Goal: Task Accomplishment & Management: Complete application form

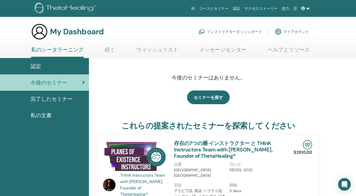
click at [231, 29] on link "インストラクターダッシュボード" at bounding box center [230, 32] width 64 height 12
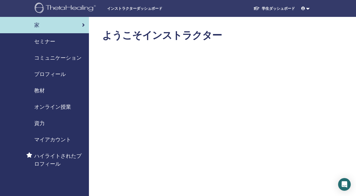
click at [38, 42] on span "セミナー" at bounding box center [44, 41] width 21 height 8
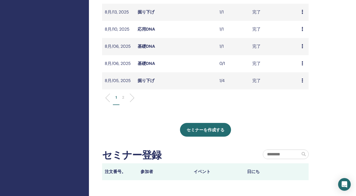
scroll to position [215, 0]
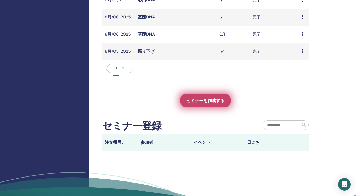
click at [204, 100] on span "セミナーを作成する" at bounding box center [206, 101] width 38 height 6
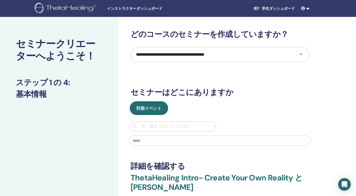
click at [303, 56] on select "**********" at bounding box center [220, 54] width 179 height 15
select select "*"
click at [131, 47] on select "**********" at bounding box center [220, 54] width 179 height 15
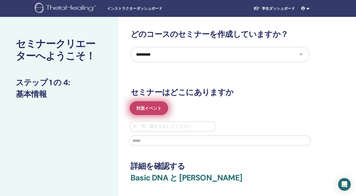
click at [154, 110] on span "対面イベント" at bounding box center [148, 108] width 25 height 6
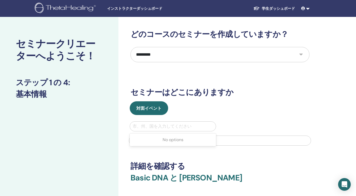
click at [154, 125] on div at bounding box center [173, 125] width 81 height 7
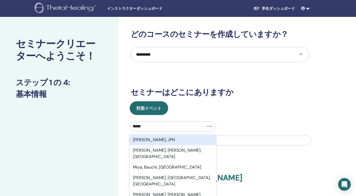
type input "*****"
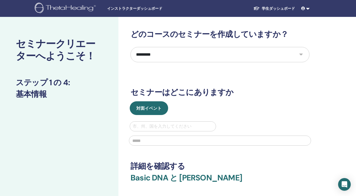
click at [146, 123] on div at bounding box center [173, 125] width 81 height 7
type input "****"
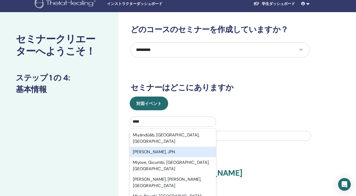
scroll to position [7, 0]
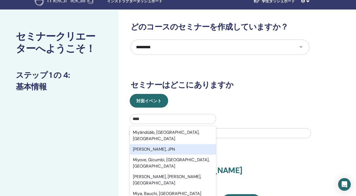
click at [157, 144] on div "Miyazaki, JPN" at bounding box center [173, 149] width 86 height 11
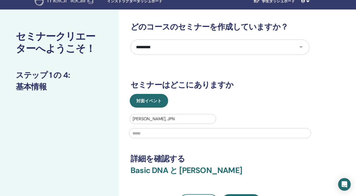
click at [162, 133] on input "text" at bounding box center [220, 133] width 182 height 10
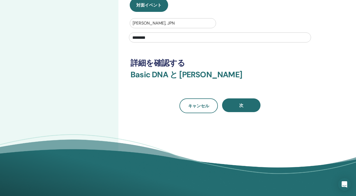
scroll to position [104, 0]
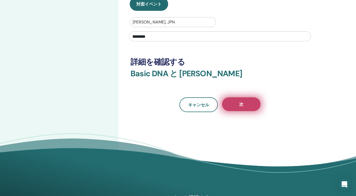
type input "********"
click at [239, 109] on button "次" at bounding box center [241, 104] width 38 height 14
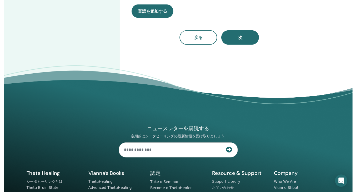
scroll to position [0, 0]
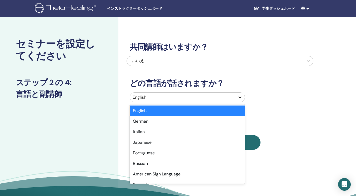
click at [242, 95] on icon at bounding box center [239, 97] width 5 height 5
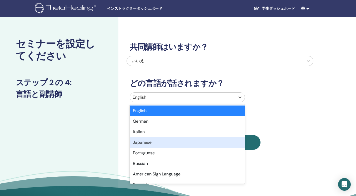
click at [182, 143] on div "Japanese" at bounding box center [187, 142] width 115 height 11
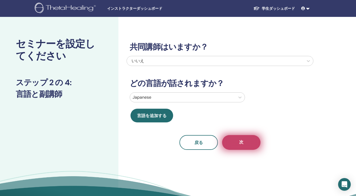
click at [229, 144] on button "次" at bounding box center [241, 142] width 38 height 15
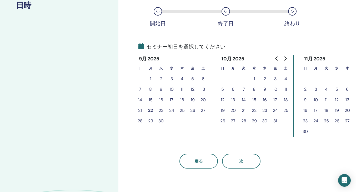
scroll to position [88, 0]
click at [161, 112] on button "23" at bounding box center [161, 110] width 11 height 11
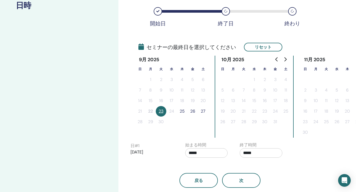
click at [184, 112] on button "25" at bounding box center [182, 111] width 11 height 11
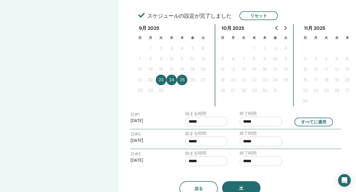
scroll to position [152, 0]
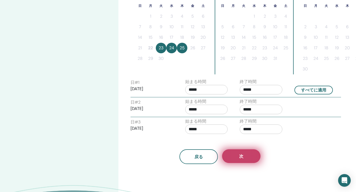
click at [232, 159] on button "次" at bounding box center [241, 156] width 38 height 14
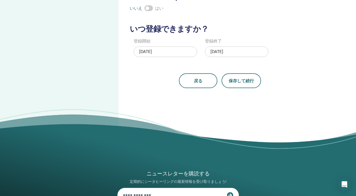
drag, startPoint x: 253, startPoint y: 85, endPoint x: 252, endPoint y: 116, distance: 31.3
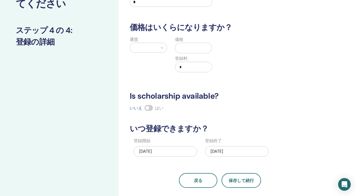
scroll to position [0, 0]
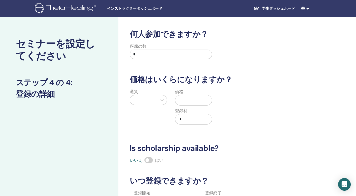
click at [161, 53] on input "*" at bounding box center [171, 53] width 82 height 9
type input "*"
click at [234, 53] on div "座席の数 *" at bounding box center [216, 52] width 187 height 19
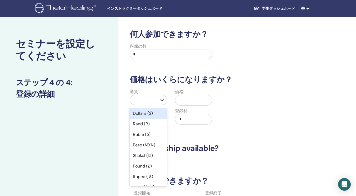
click at [161, 99] on icon at bounding box center [162, 99] width 5 height 5
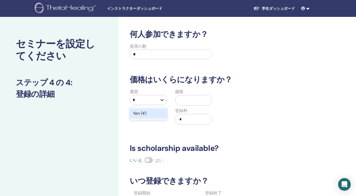
type input "***"
click at [161, 113] on div "Yen (¥)" at bounding box center [148, 113] width 37 height 11
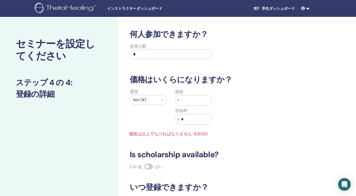
click at [190, 104] on input "text" at bounding box center [195, 100] width 33 height 10
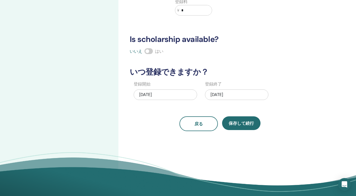
scroll to position [112, 0]
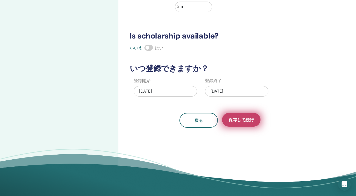
type input "*****"
click at [240, 124] on button "保存して続行" at bounding box center [241, 120] width 38 height 14
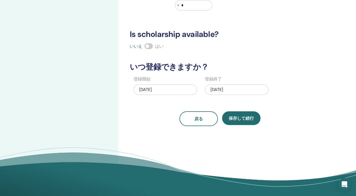
scroll to position [114, 0]
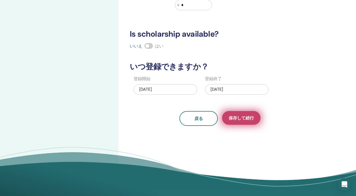
click at [247, 117] on span "保存して続行" at bounding box center [241, 118] width 25 height 6
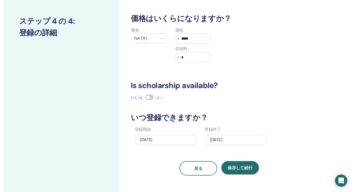
scroll to position [66, 0]
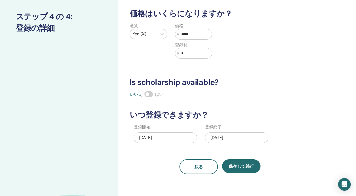
click at [147, 92] on span at bounding box center [149, 94] width 8 height 6
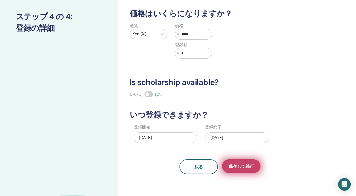
click at [237, 163] on span "保存して続行" at bounding box center [241, 166] width 25 height 6
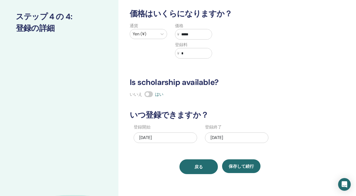
click at [197, 166] on span "戻る" at bounding box center [199, 167] width 8 height 6
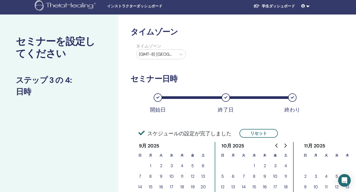
scroll to position [0, 0]
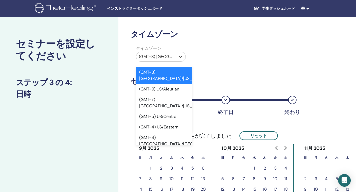
click at [180, 55] on icon at bounding box center [180, 56] width 5 height 5
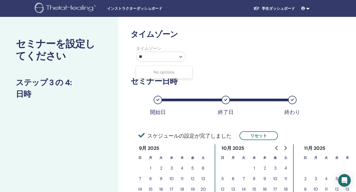
type input "*****"
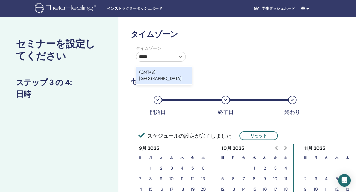
click at [164, 73] on div "(GMT+9) Japan" at bounding box center [164, 75] width 56 height 17
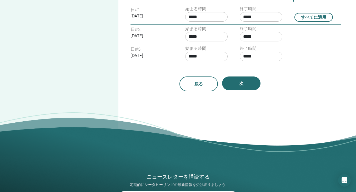
scroll to position [219, 0]
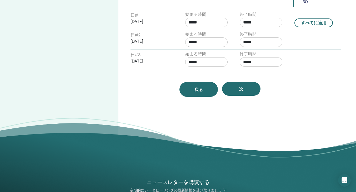
click at [198, 88] on span "戻る" at bounding box center [199, 90] width 8 height 6
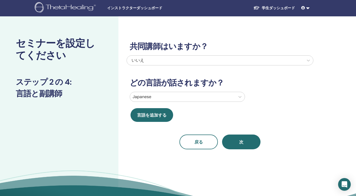
scroll to position [0, 0]
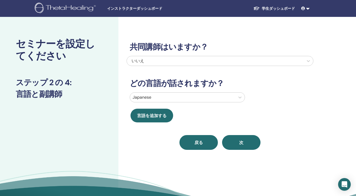
click at [188, 148] on button "戻る" at bounding box center [199, 142] width 38 height 15
select select "*"
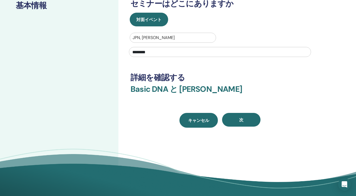
scroll to position [87, 0]
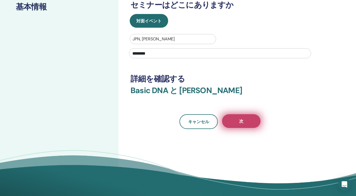
click at [237, 117] on button "次" at bounding box center [241, 121] width 38 height 14
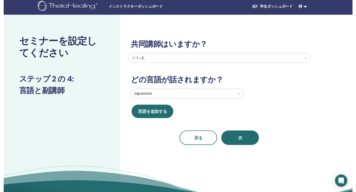
scroll to position [0, 0]
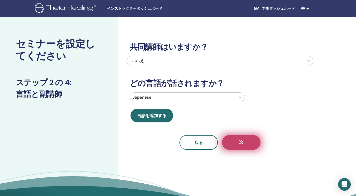
click at [233, 144] on button "次" at bounding box center [241, 142] width 38 height 15
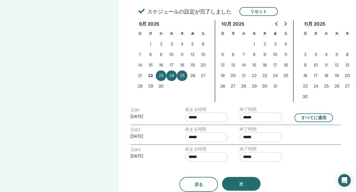
scroll to position [151, 0]
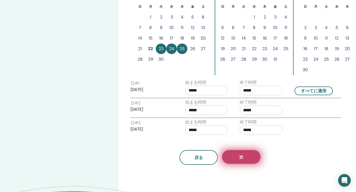
click at [234, 154] on button "次" at bounding box center [241, 157] width 38 height 14
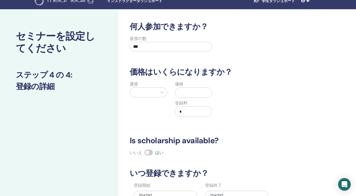
scroll to position [0, 0]
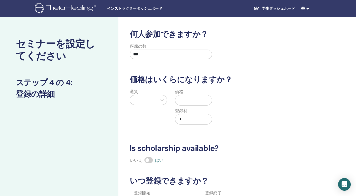
drag, startPoint x: 144, startPoint y: 55, endPoint x: 125, endPoint y: 55, distance: 19.2
click at [125, 55] on div "座席の数 ***" at bounding box center [216, 52] width 187 height 19
type input "*"
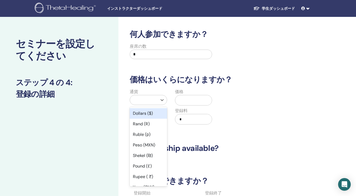
click at [145, 100] on div at bounding box center [144, 99] width 22 height 7
type input "***"
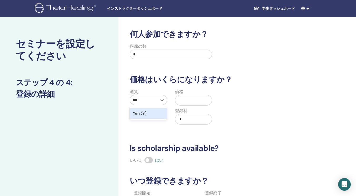
click at [140, 115] on div "Yen (¥)" at bounding box center [148, 113] width 37 height 11
click at [186, 100] on input "text" at bounding box center [195, 100] width 33 height 10
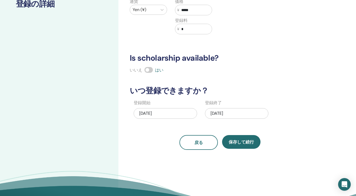
scroll to position [110, 0]
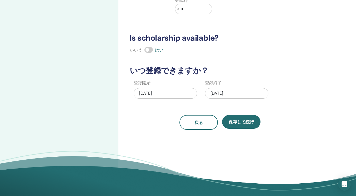
type input "*****"
click at [152, 47] on label at bounding box center [149, 50] width 8 height 6
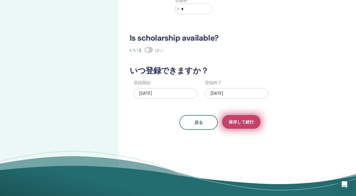
click at [239, 125] on button "保存して続行" at bounding box center [241, 122] width 38 height 14
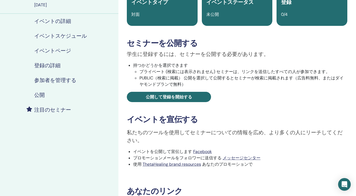
scroll to position [48, 0]
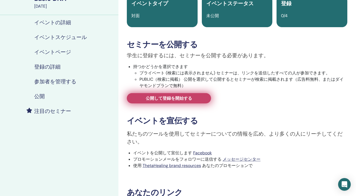
click at [157, 99] on span "公開して登録を開始する" at bounding box center [169, 98] width 46 height 6
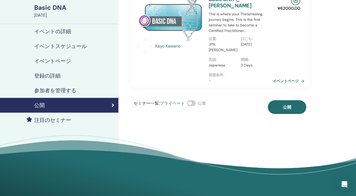
scroll to position [38, 0]
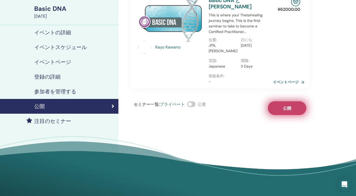
click at [272, 107] on button "公開" at bounding box center [287, 108] width 38 height 14
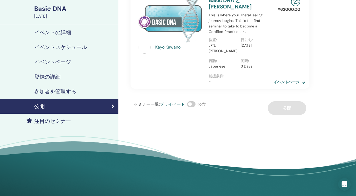
click at [300, 82] on link "イベントページ" at bounding box center [291, 82] width 34 height 8
